Goal: Task Accomplishment & Management: Use online tool/utility

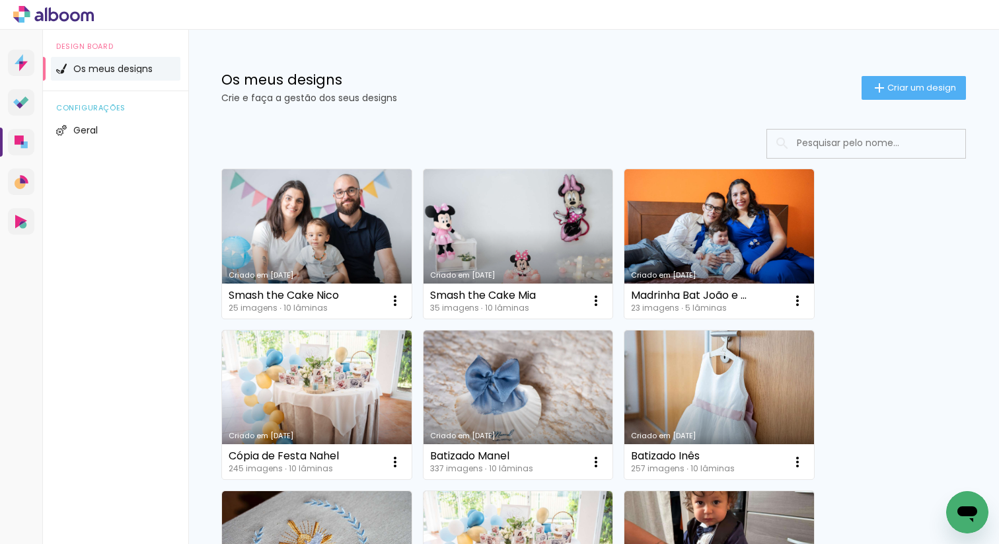
click at [354, 222] on link "Criado em [DATE]" at bounding box center [317, 243] width 190 height 149
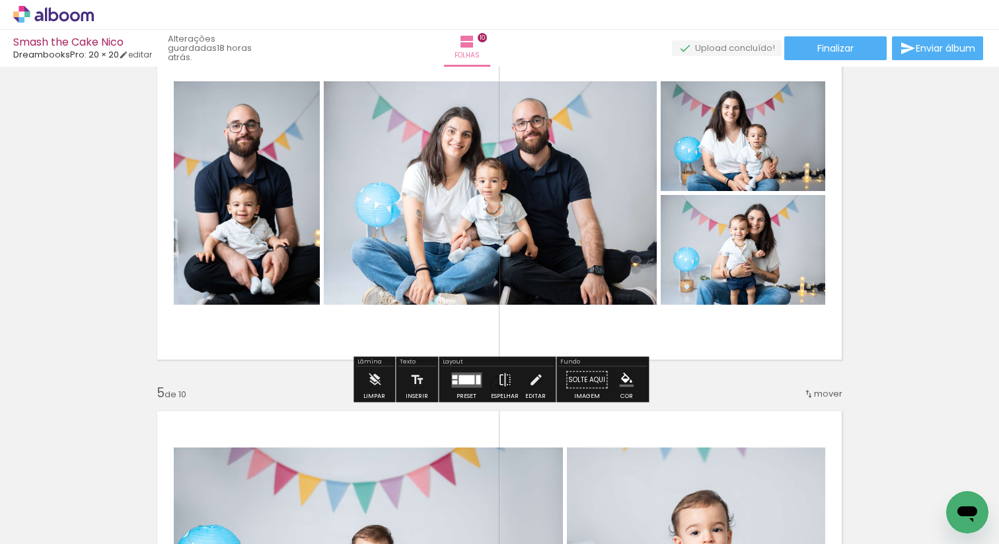
scroll to position [1238, 0]
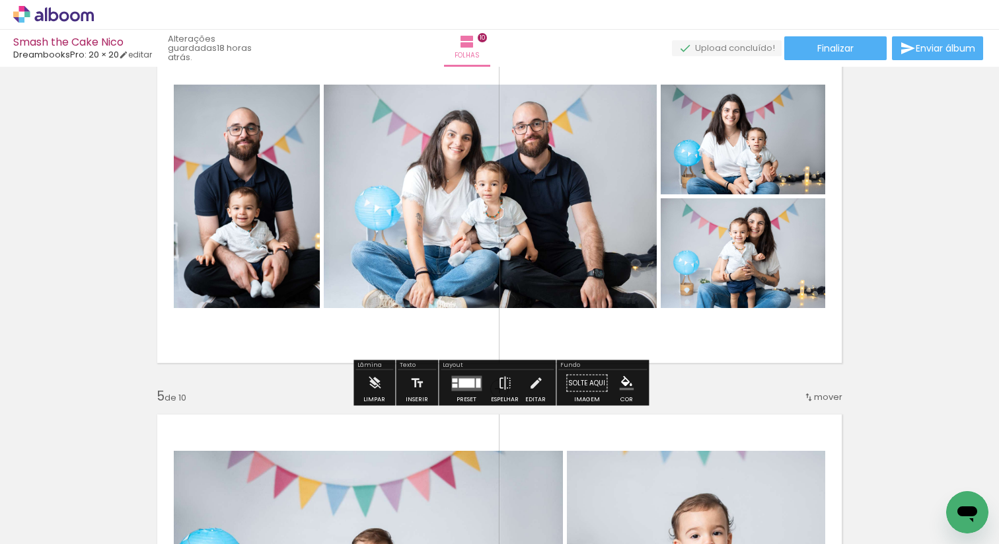
click at [474, 377] on quentale-layouter at bounding box center [466, 382] width 30 height 15
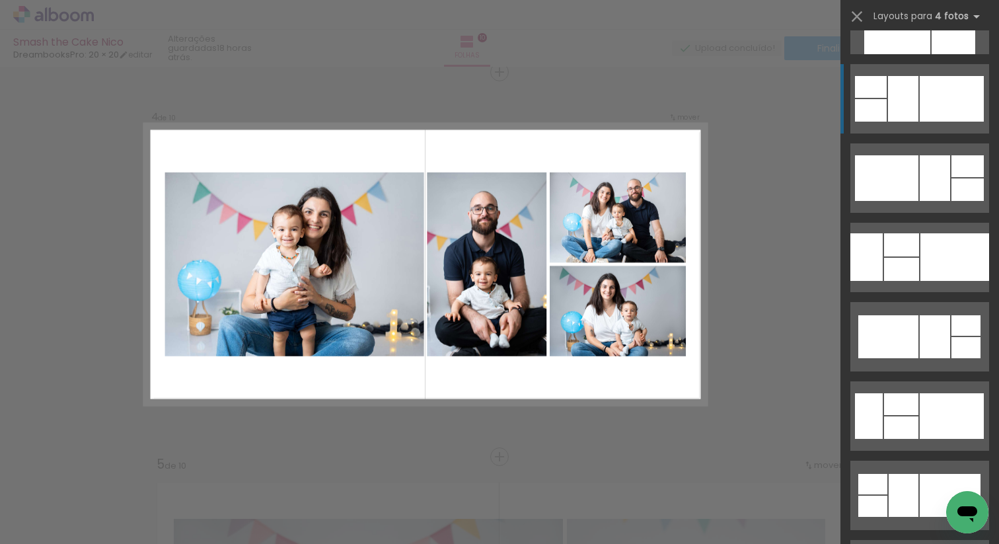
scroll to position [3229, 0]
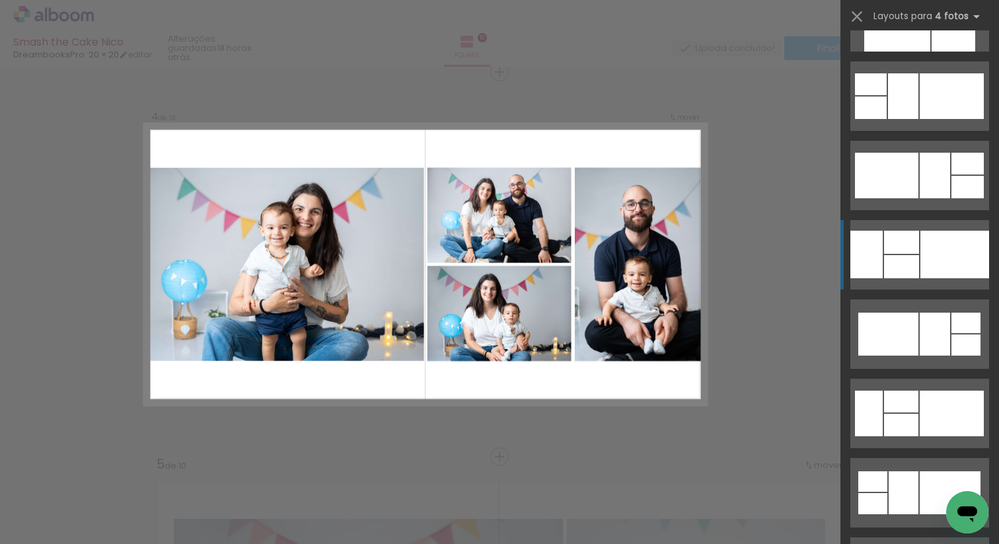
click at [925, 247] on div at bounding box center [954, 255] width 69 height 48
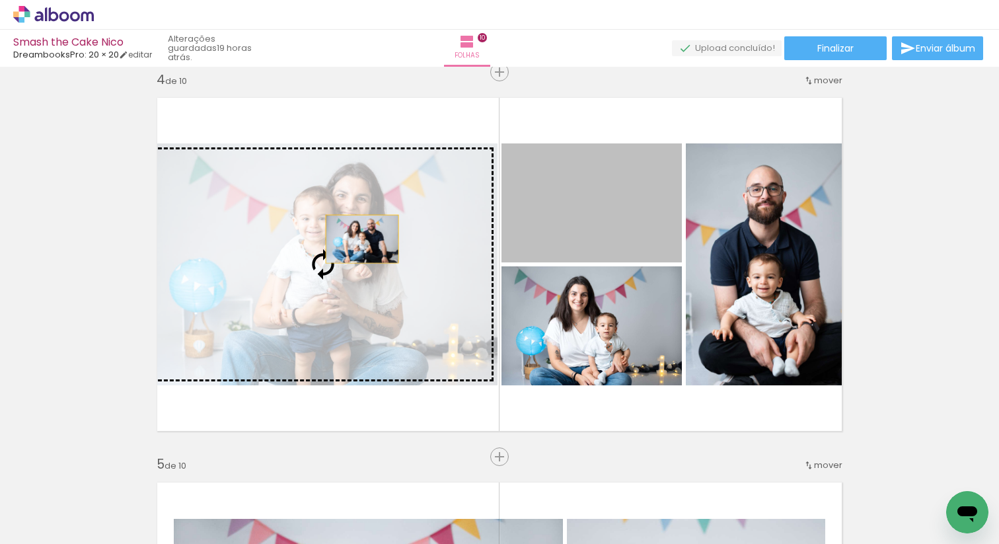
drag, startPoint x: 613, startPoint y: 214, endPoint x: 351, endPoint y: 238, distance: 262.7
click at [0, 0] on slot at bounding box center [0, 0] width 0 height 0
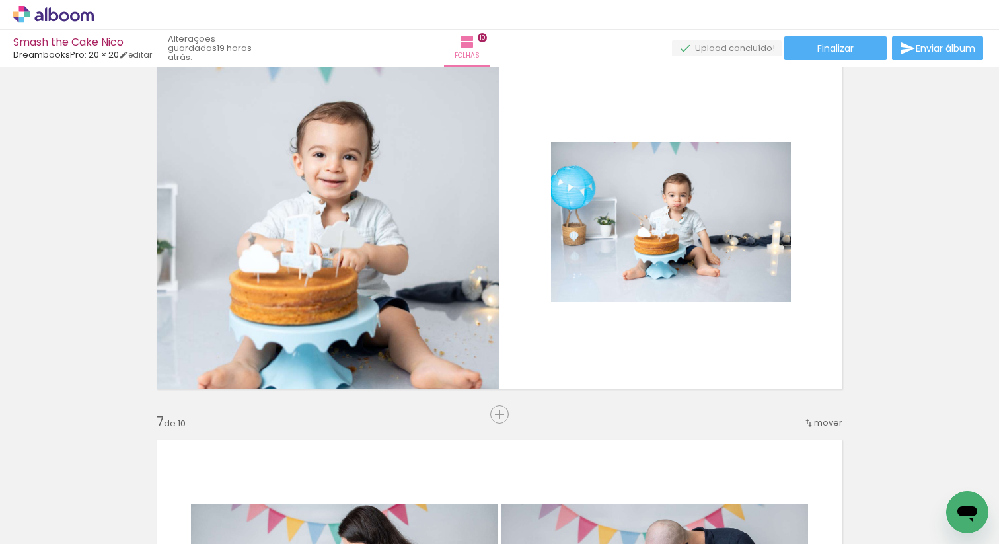
scroll to position [1982, 0]
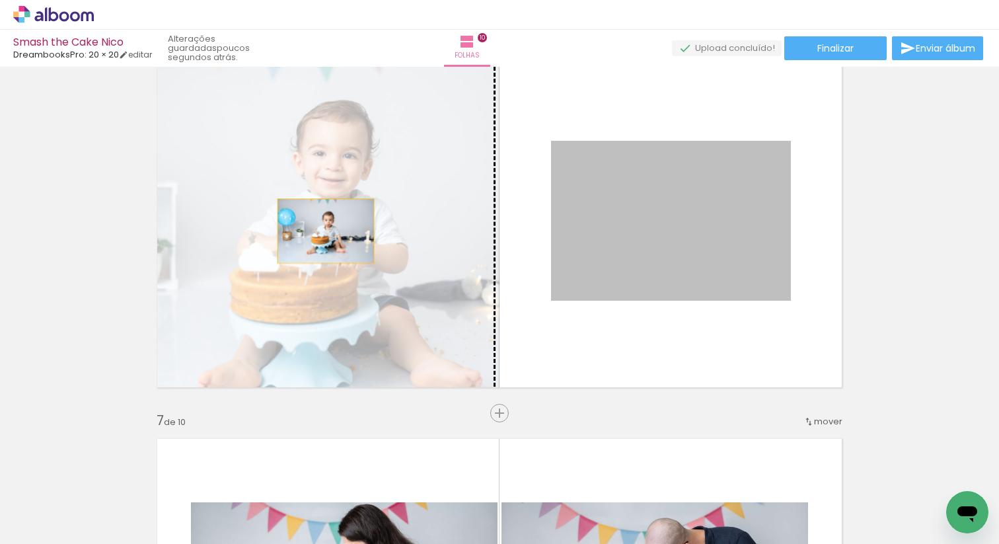
drag, startPoint x: 651, startPoint y: 236, endPoint x: 326, endPoint y: 231, distance: 325.7
click at [0, 0] on slot at bounding box center [0, 0] width 0 height 0
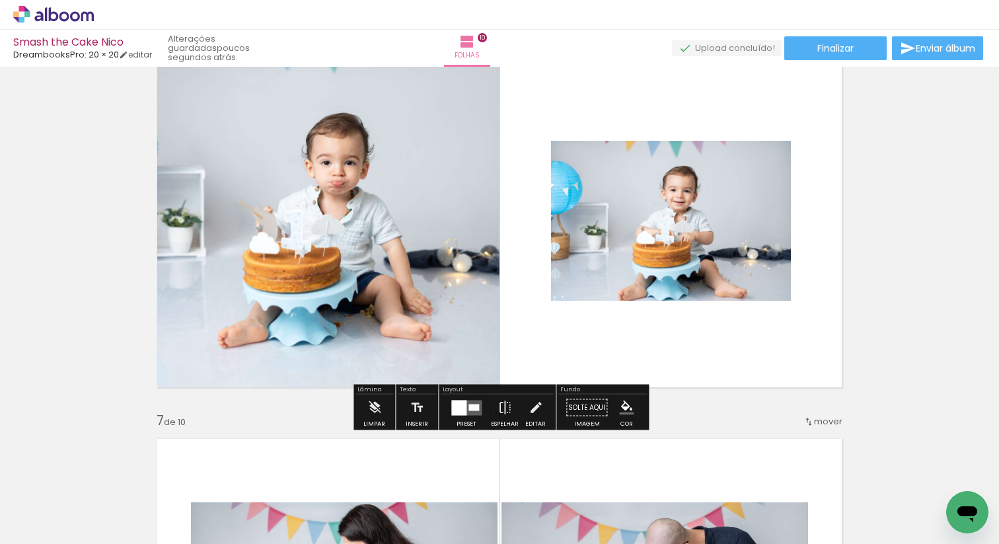
click at [956, 205] on div "Inserir folha 1 de 10 Inserir folha 2 de 10 Inserir folha 3 de 10 Inserir folha…" at bounding box center [499, 203] width 999 height 4229
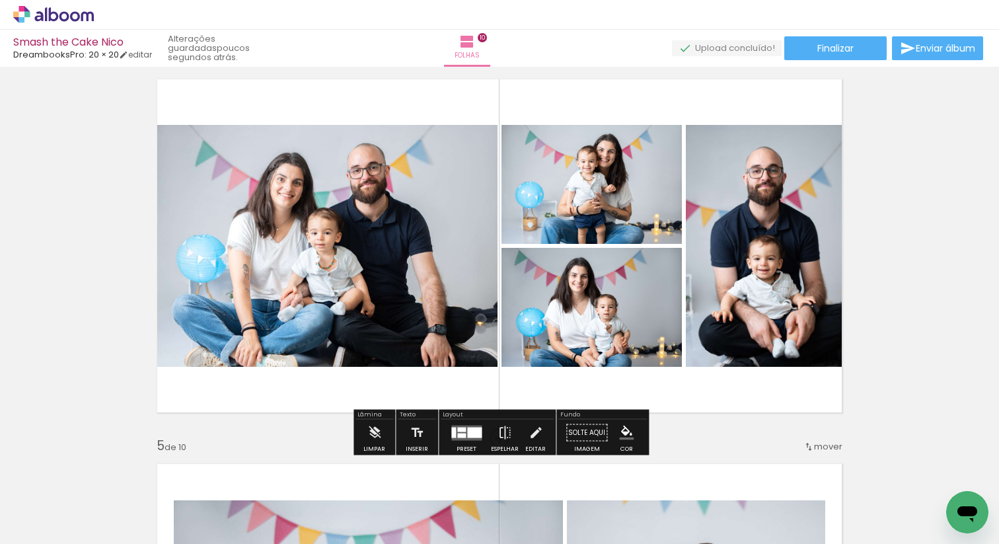
scroll to position [1181, 0]
